Goal: Find specific page/section: Find specific page/section

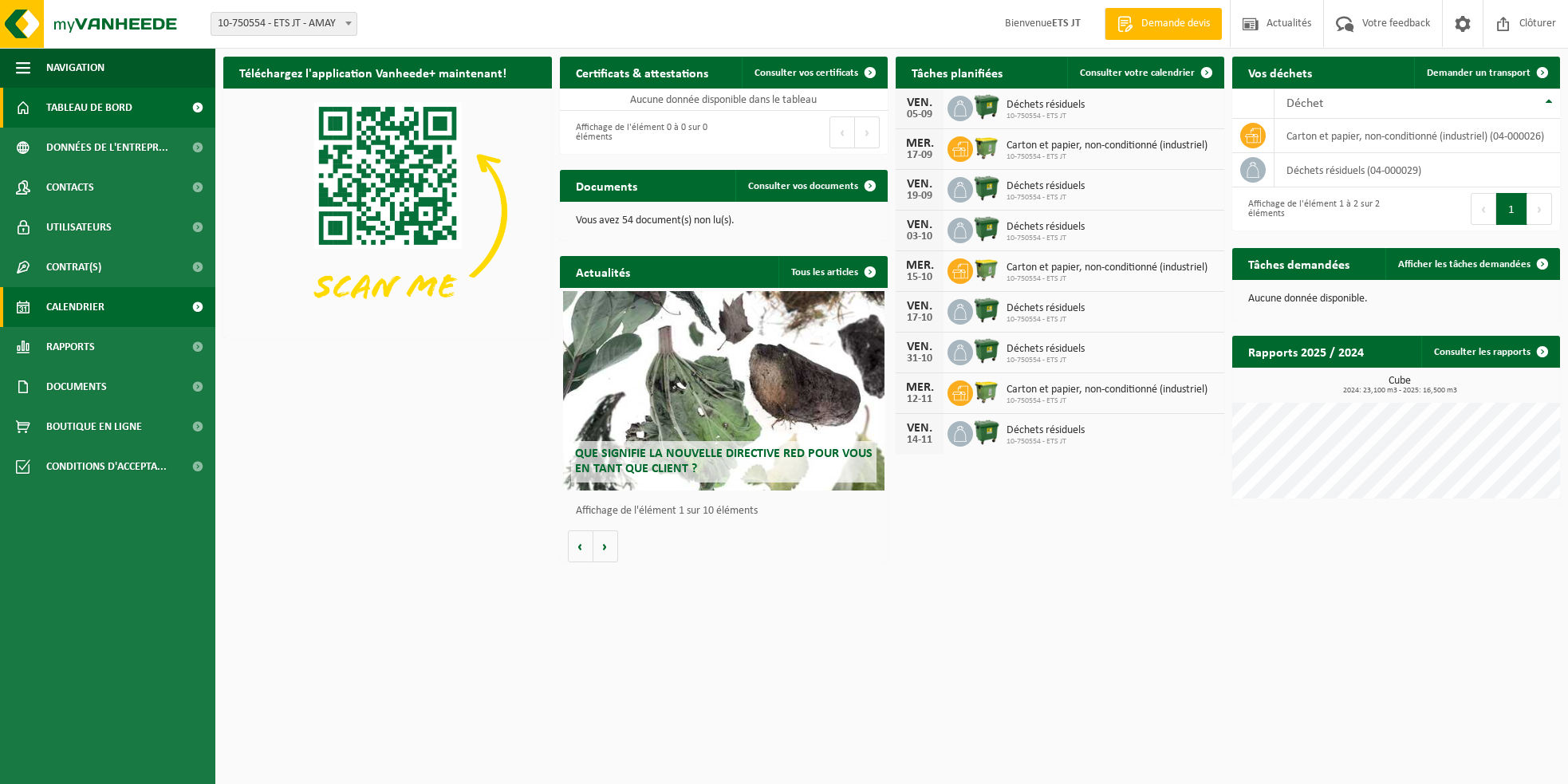
click at [89, 301] on span "Calendrier" at bounding box center [75, 307] width 58 height 40
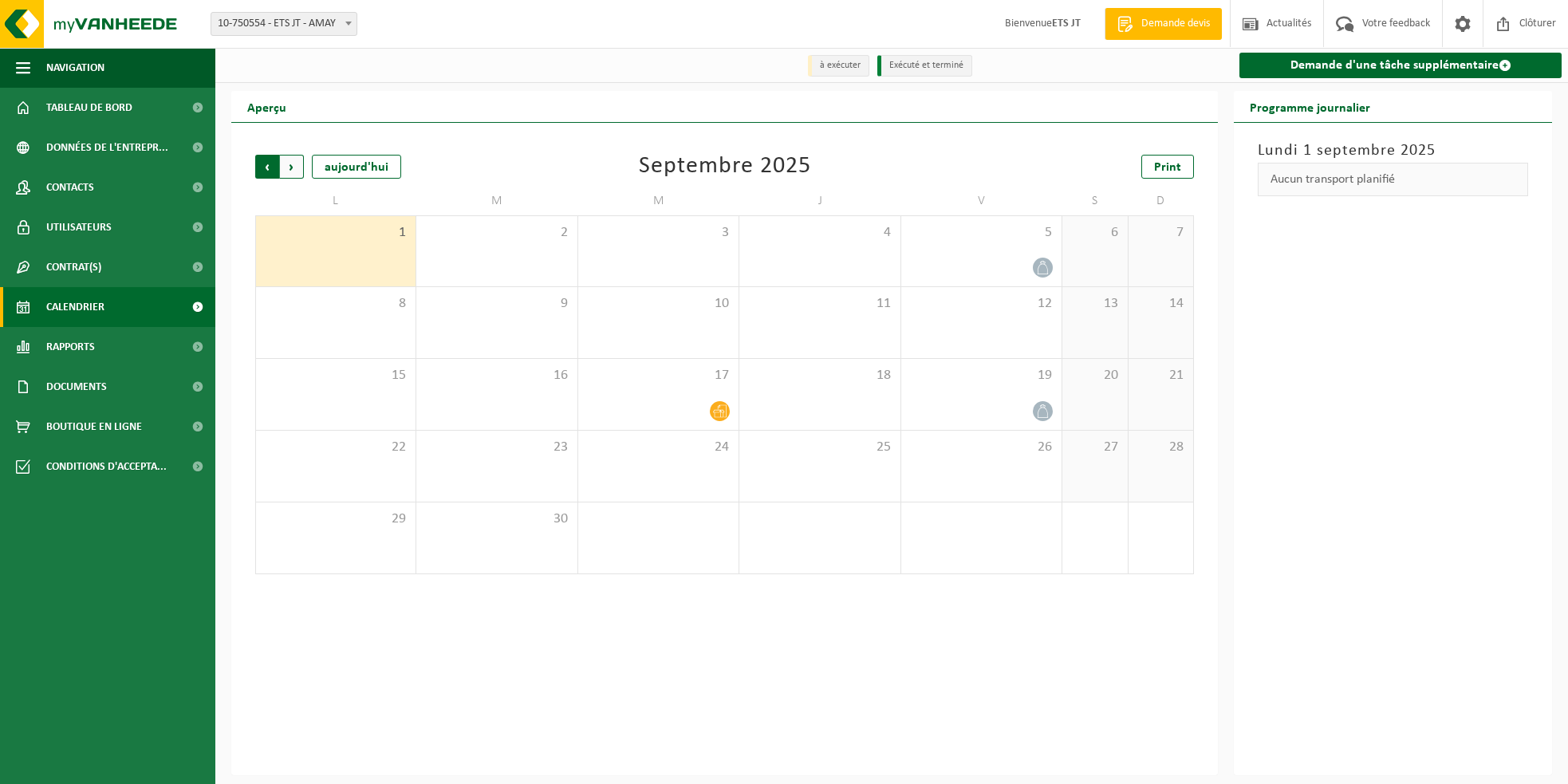
click at [292, 163] on span "Suivant" at bounding box center [291, 166] width 24 height 24
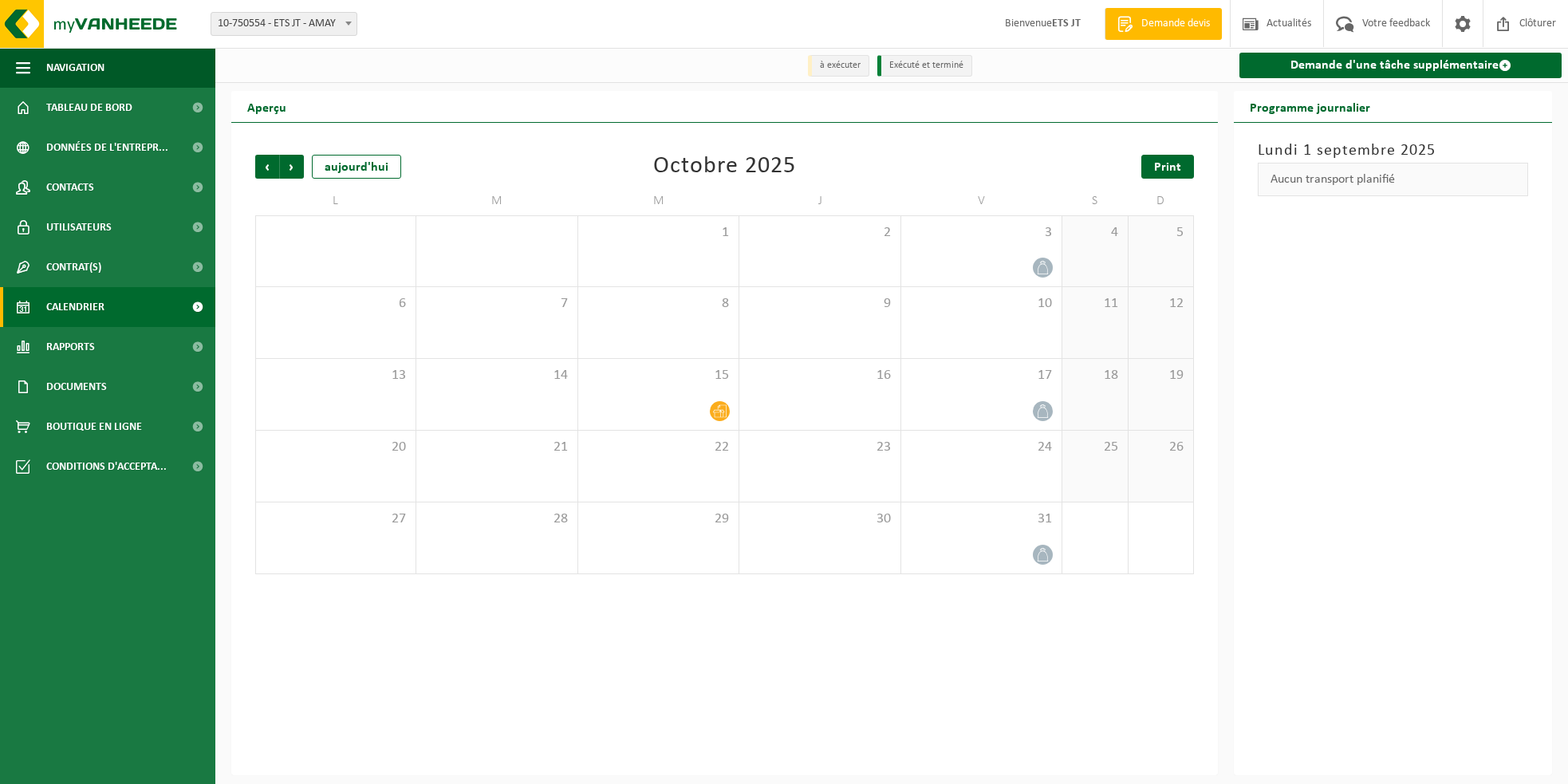
click at [1164, 165] on span "Print" at bounding box center [1168, 167] width 27 height 13
click at [293, 164] on span "Suivant" at bounding box center [291, 166] width 24 height 24
click at [290, 164] on span "Suivant" at bounding box center [291, 166] width 24 height 24
click at [272, 167] on span "Précédent" at bounding box center [267, 166] width 24 height 24
click at [272, 166] on span "Précédent" at bounding box center [267, 166] width 24 height 24
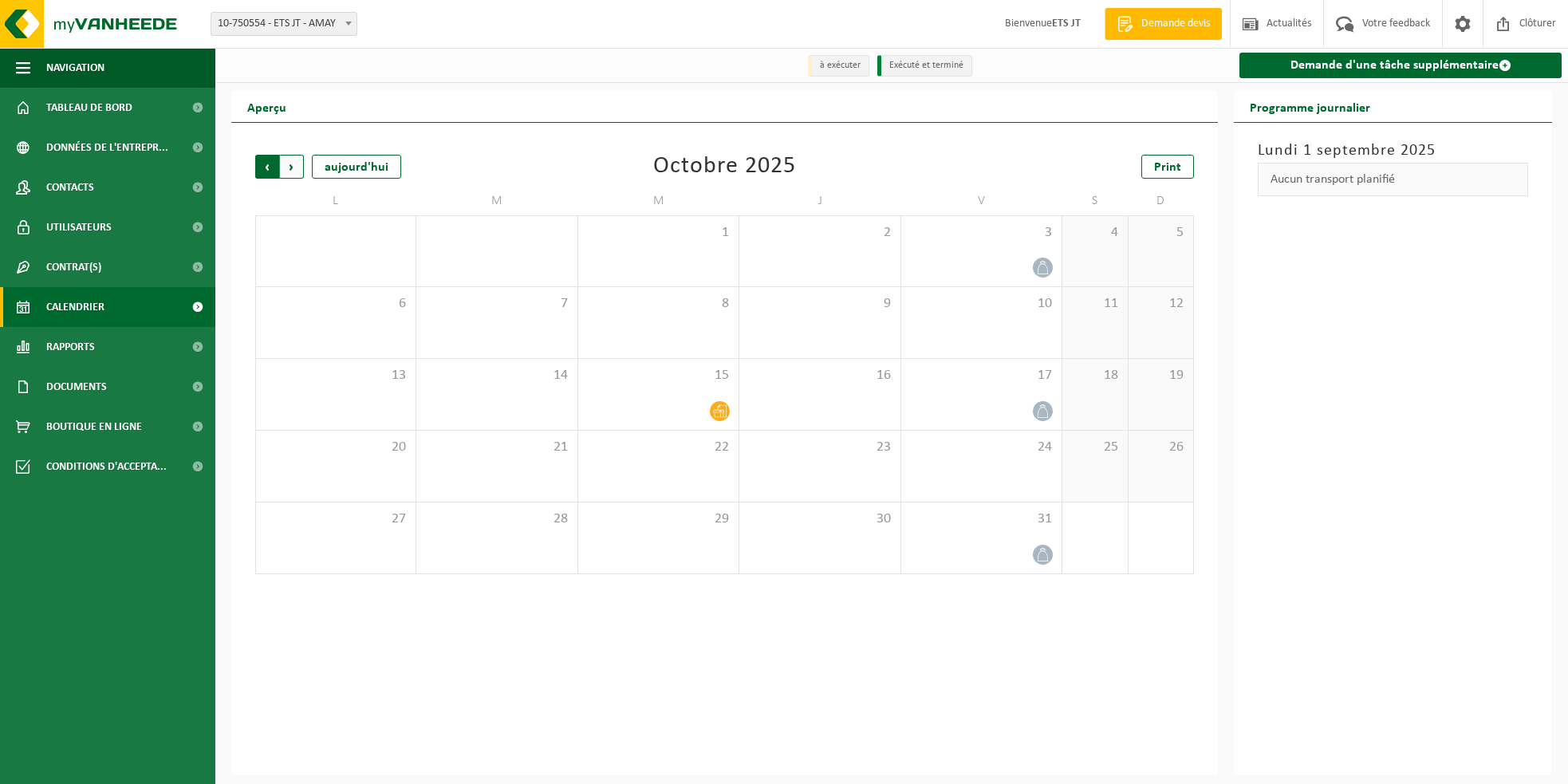
click at [292, 166] on span "Suivant" at bounding box center [291, 166] width 24 height 24
click at [1164, 169] on span "Print" at bounding box center [1168, 167] width 27 height 13
click at [347, 21] on span at bounding box center [349, 24] width 16 height 21
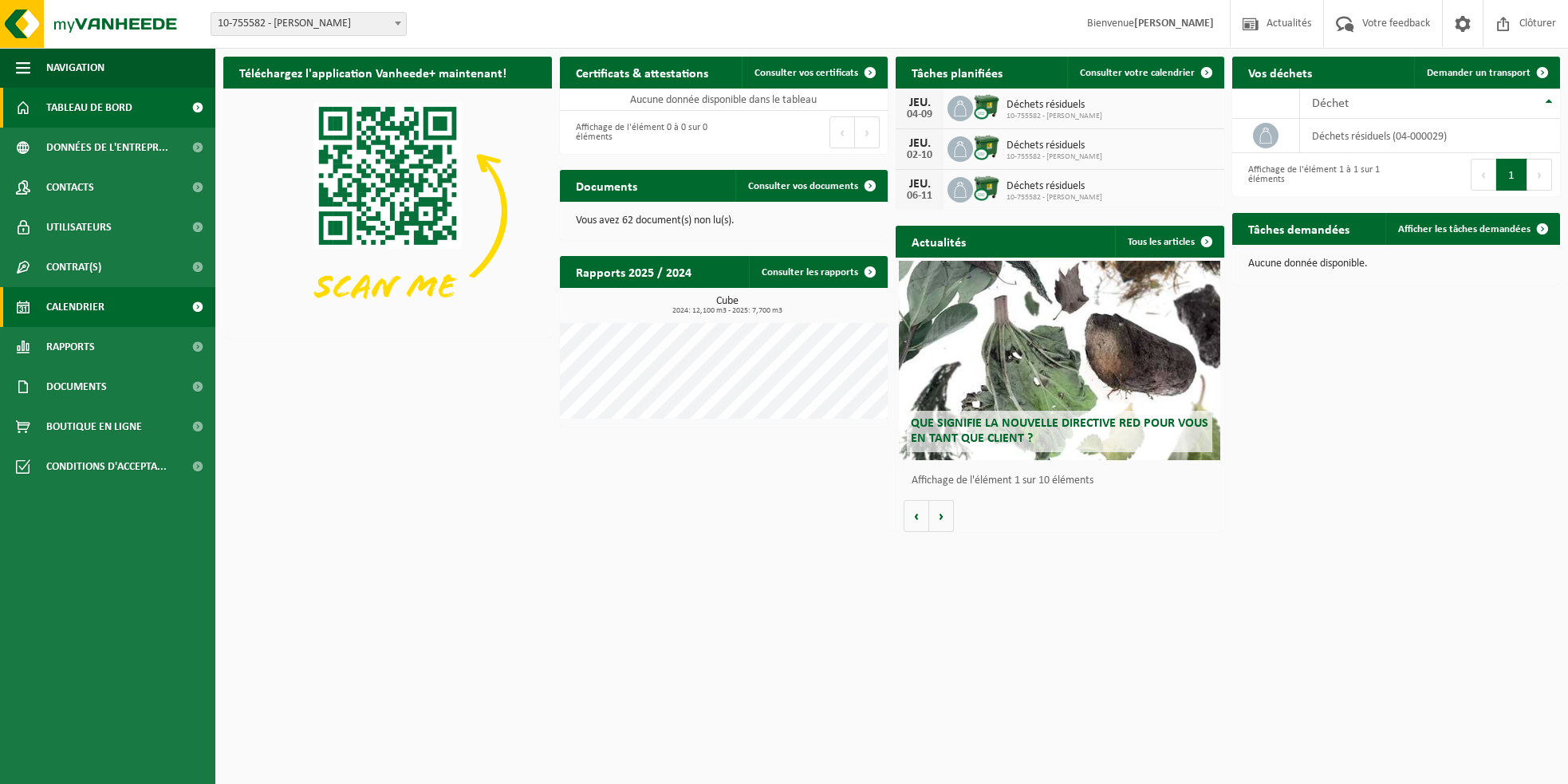
click at [77, 306] on span "Calendrier" at bounding box center [75, 307] width 58 height 40
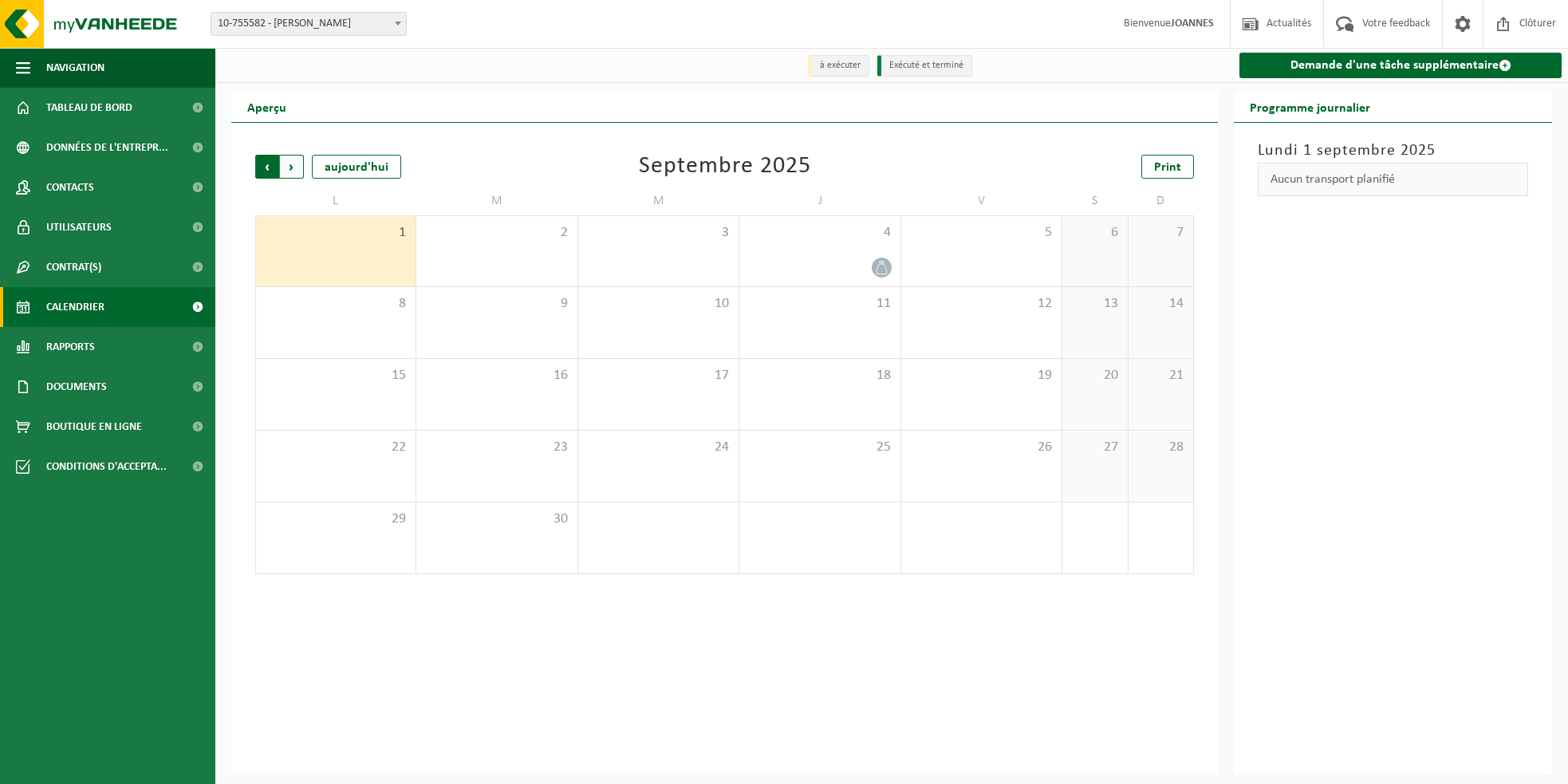
click at [295, 167] on span "Suivant" at bounding box center [291, 166] width 24 height 24
click at [296, 165] on span "Suivant" at bounding box center [291, 166] width 24 height 24
